Goal: Task Accomplishment & Management: Use online tool/utility

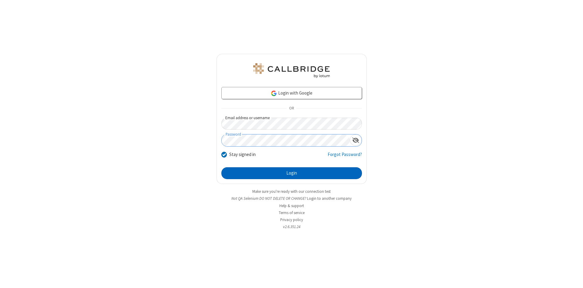
click at [292, 173] on button "Login" at bounding box center [291, 173] width 141 height 12
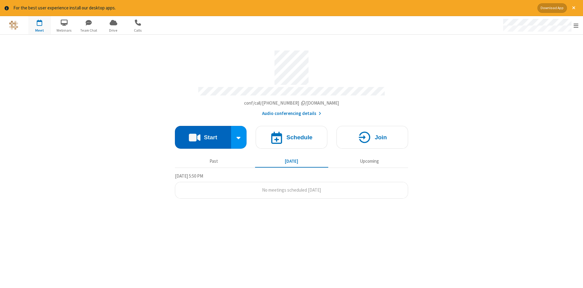
click at [203, 135] on button "Start" at bounding box center [203, 137] width 56 height 23
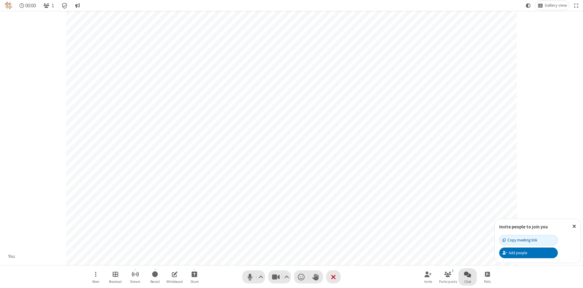
click at [468, 274] on span "Open chat" at bounding box center [467, 274] width 7 height 8
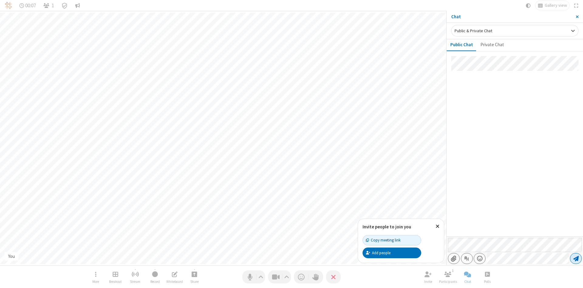
click at [576, 258] on span "Send message" at bounding box center [575, 258] width 5 height 6
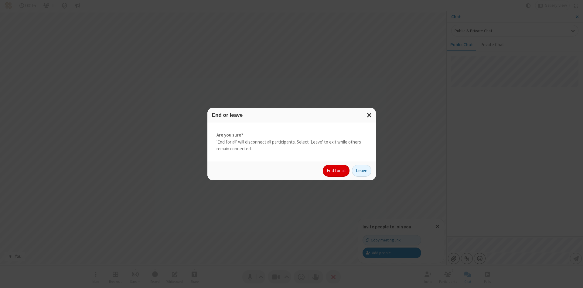
click at [336, 170] on button "End for all" at bounding box center [336, 171] width 27 height 12
